Goal: Transaction & Acquisition: Purchase product/service

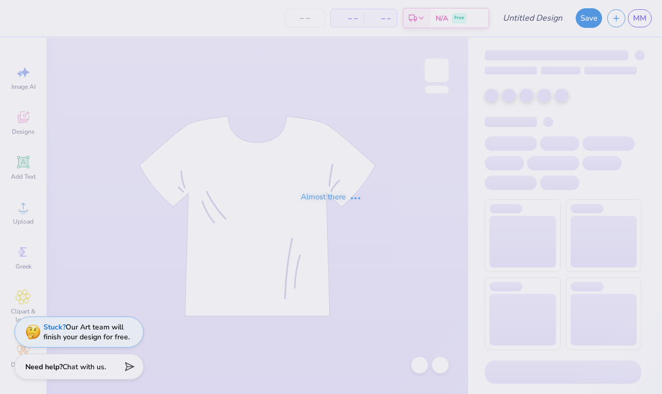
type input "AST SHIRT!!!"
type input "40"
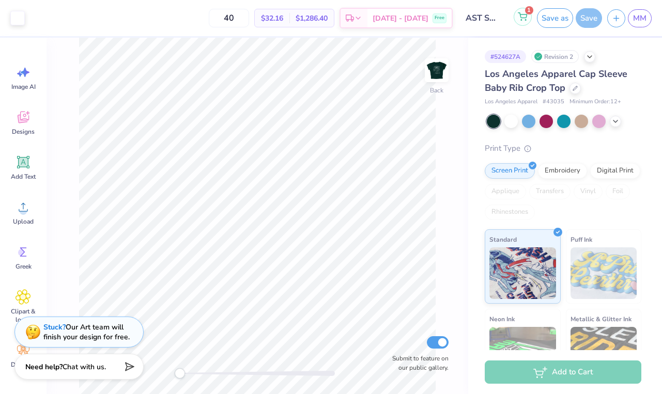
click at [517, 20] on button "1" at bounding box center [523, 17] width 18 height 18
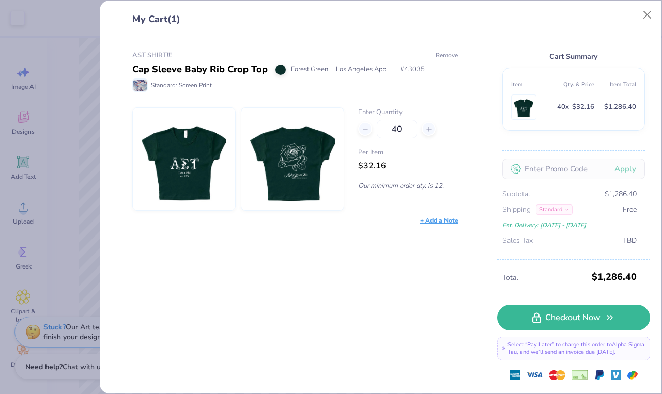
click at [76, 209] on div "My Cart (1) AST SHIRT!!! Cap Sleeve Baby Rib Crop Top Forest Green [GEOGRAPHIC_…" at bounding box center [331, 197] width 662 height 394
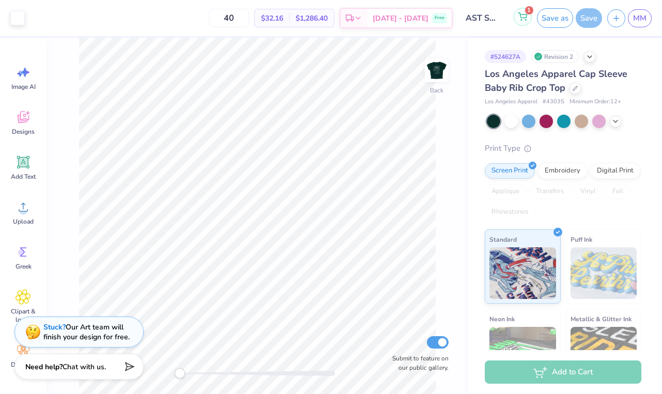
click at [522, 13] on icon at bounding box center [522, 16] width 9 height 8
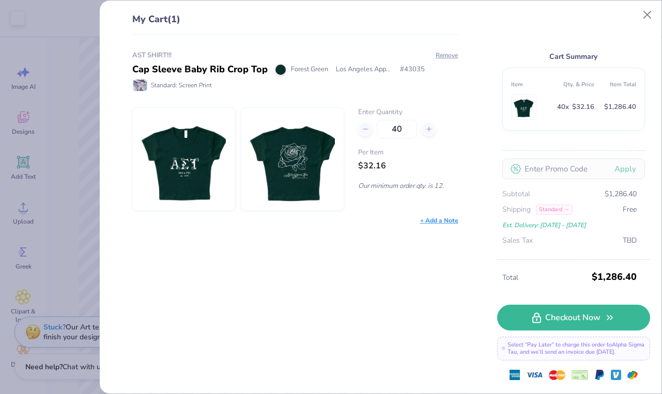
click at [522, 13] on div "Cart Summary Item Qty. & Price Item Total 40 x $32.16 $1,286.40 Apply Subtotal …" at bounding box center [573, 136] width 153 height 248
click at [84, 177] on div "My Cart (1) AST SHIRT!!! Cap Sleeve Baby Rib Crop Top Forest Green [GEOGRAPHIC_…" at bounding box center [331, 197] width 662 height 394
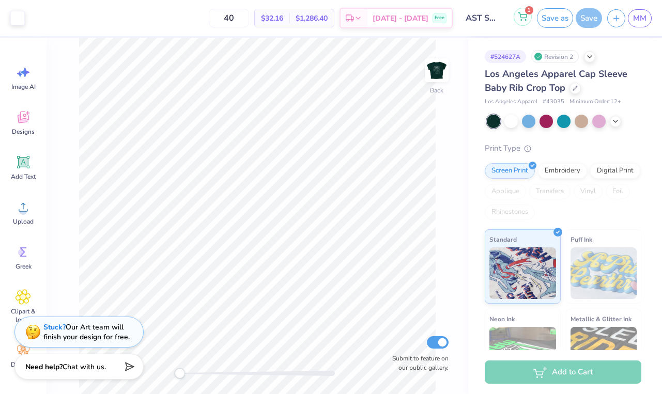
click at [521, 22] on button "1" at bounding box center [523, 17] width 18 height 18
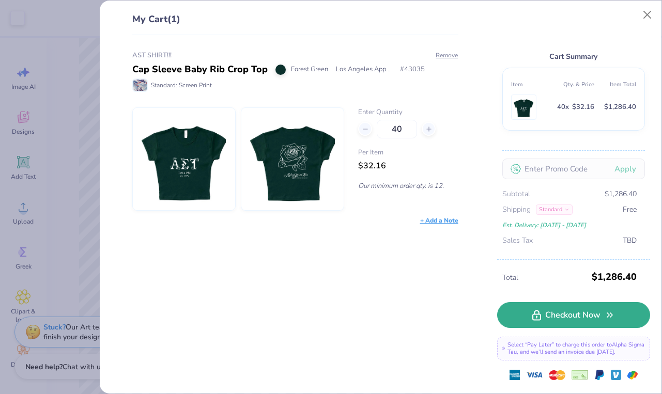
click at [556, 313] on link "Checkout Now" at bounding box center [573, 315] width 153 height 26
